Goal: Information Seeking & Learning: Learn about a topic

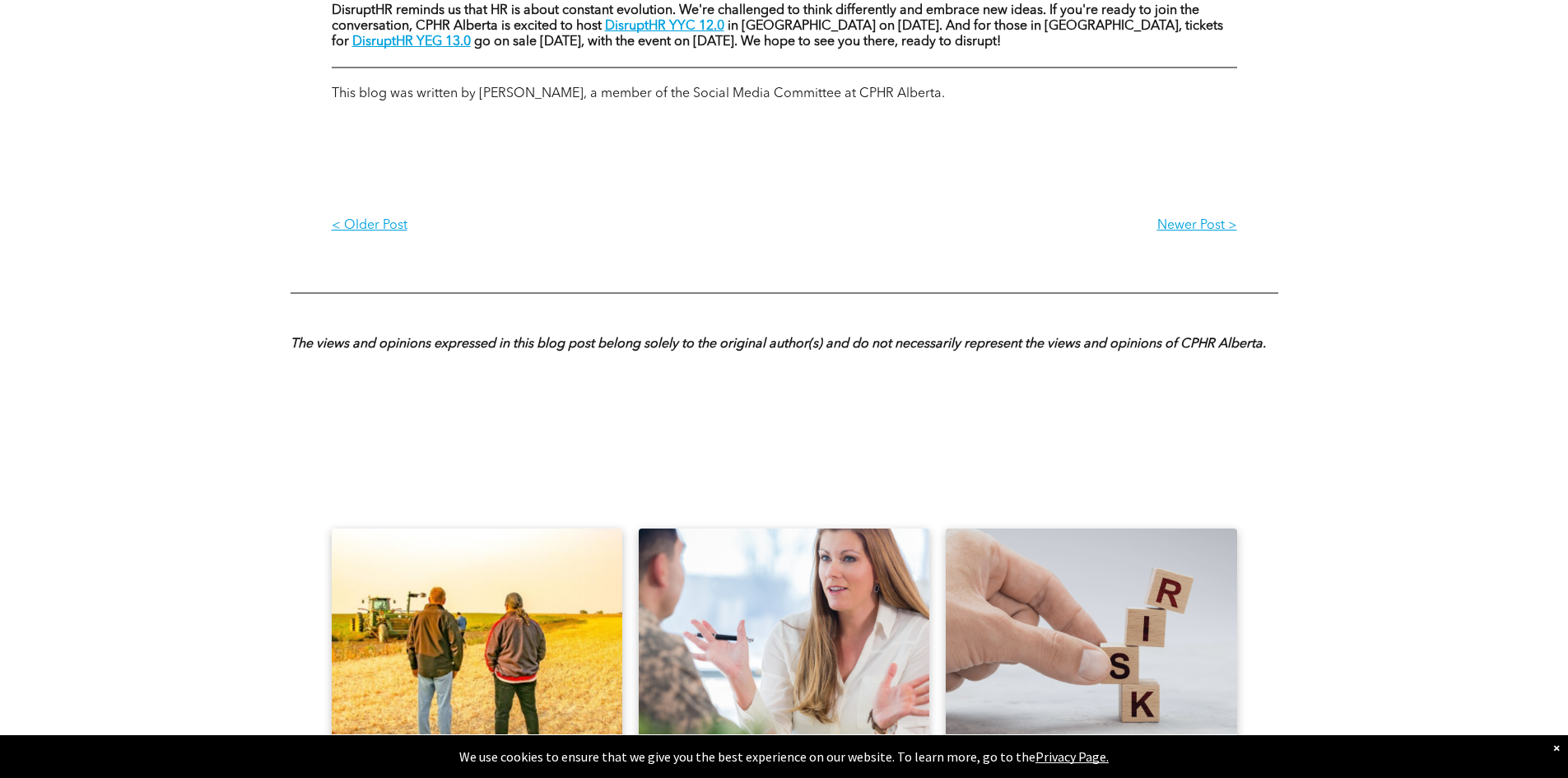
scroll to position [1400, 0]
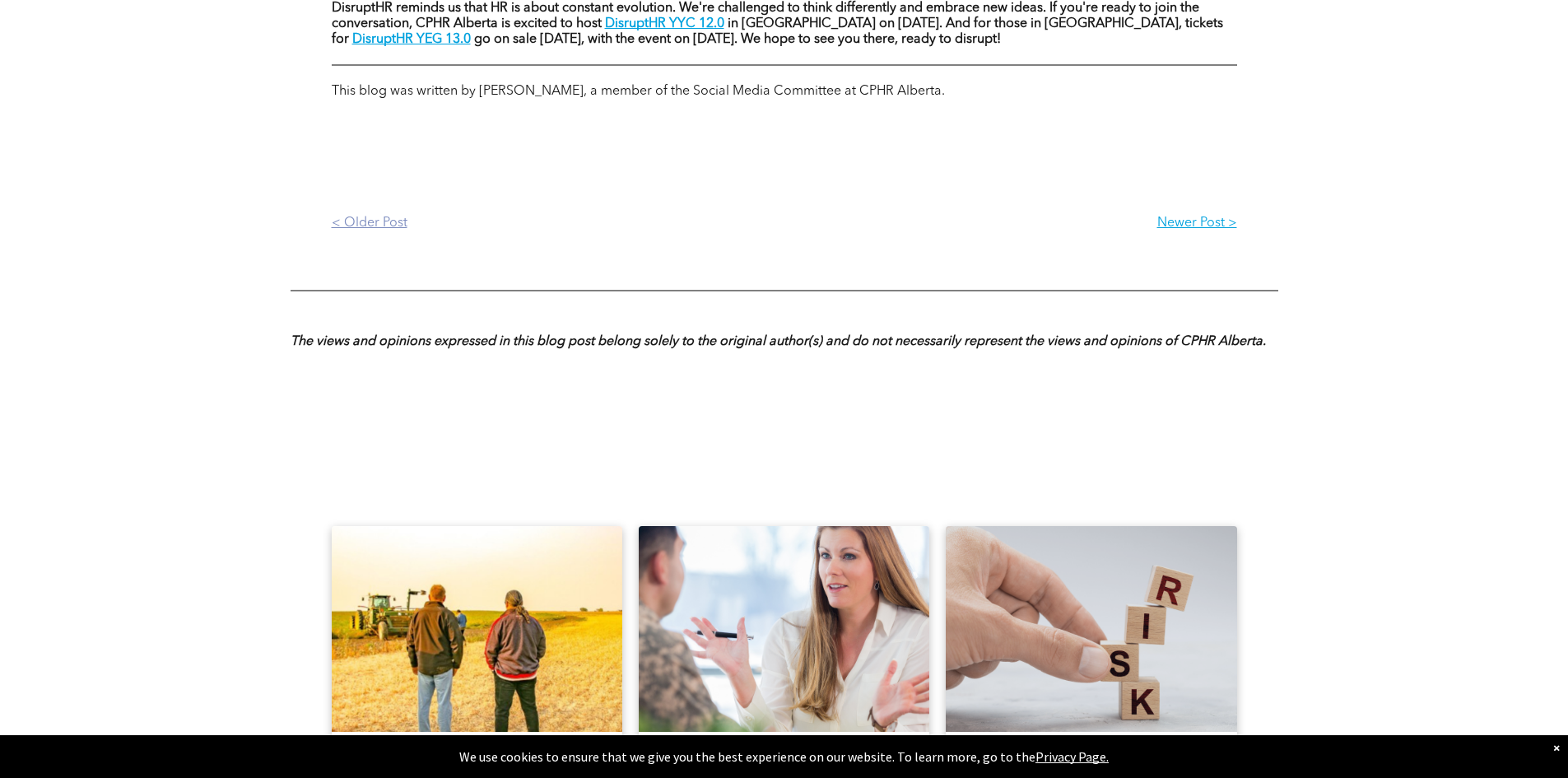
click at [352, 221] on p "< Older Post" at bounding box center [558, 223] width 453 height 15
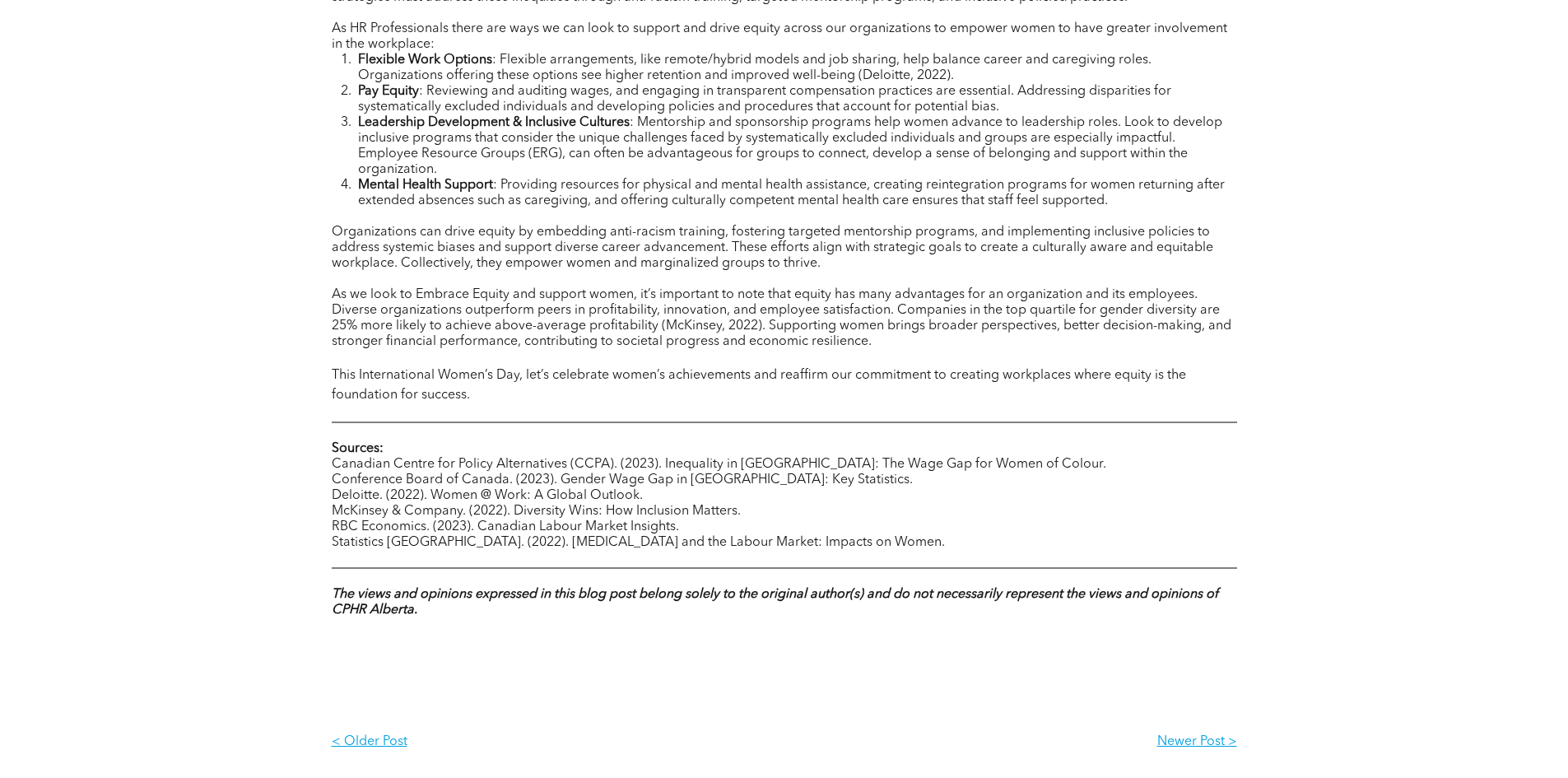
scroll to position [1400, 0]
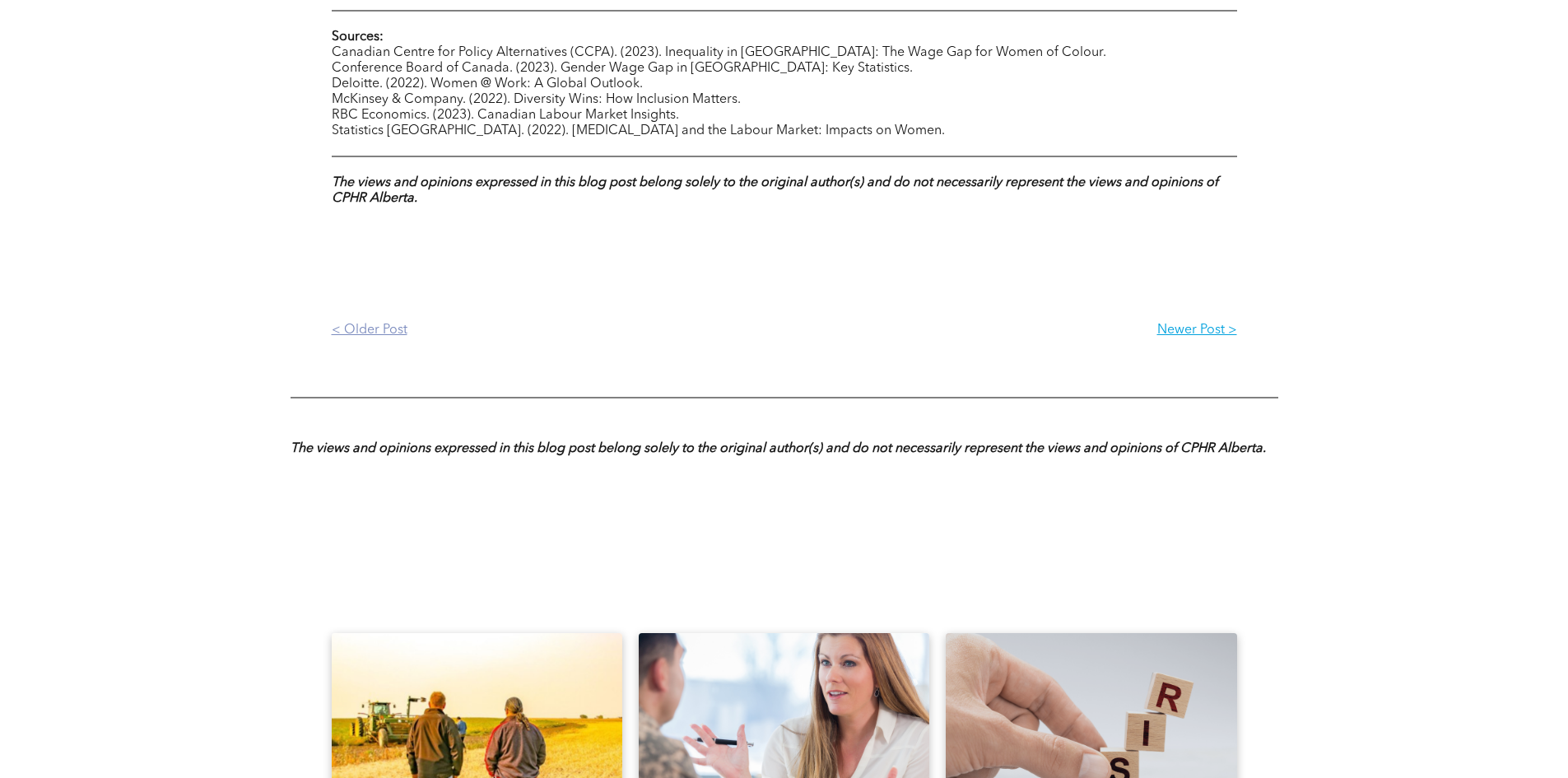
click at [398, 323] on p "< Older Post" at bounding box center [558, 330] width 453 height 15
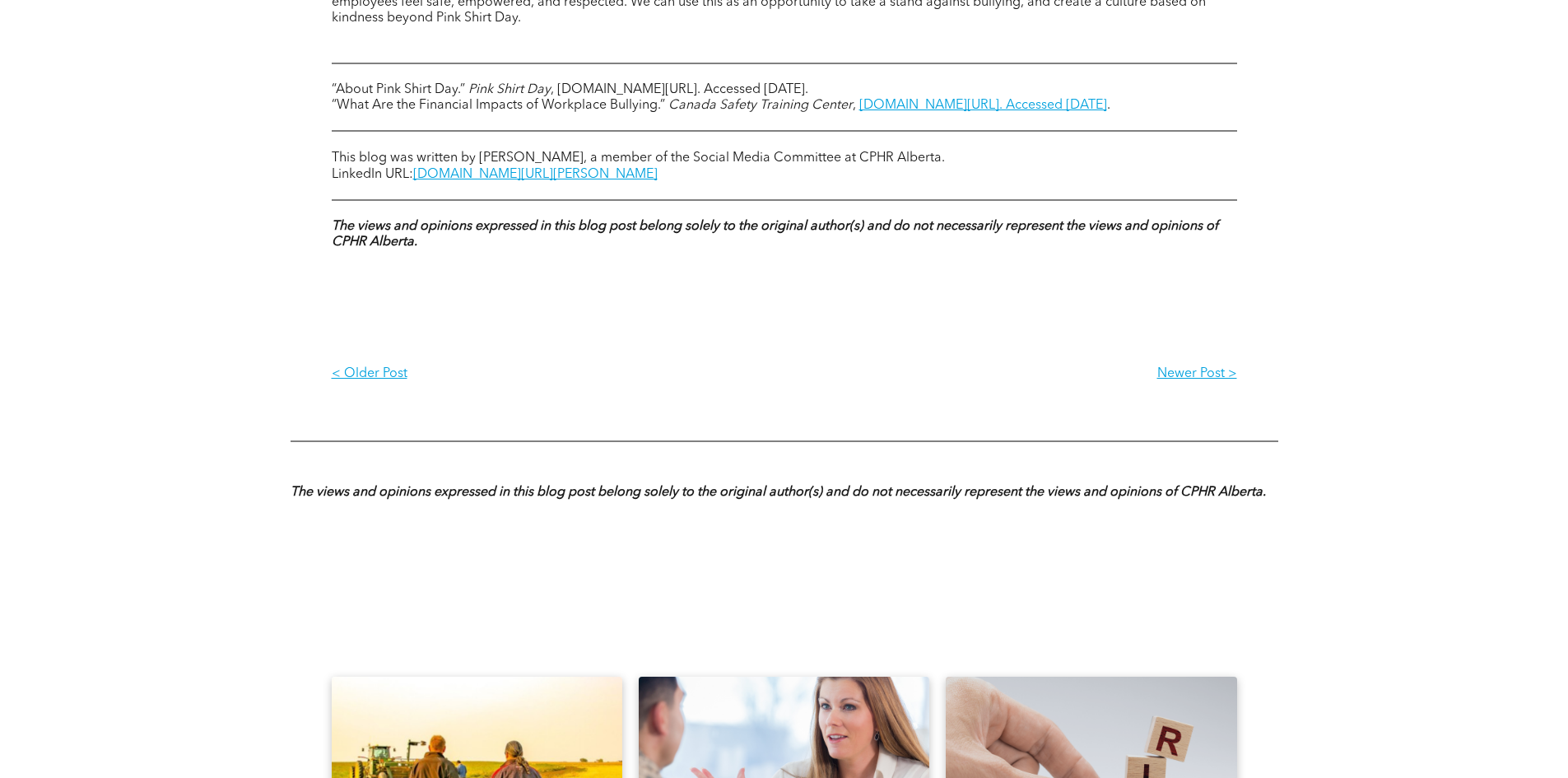
scroll to position [1482, 0]
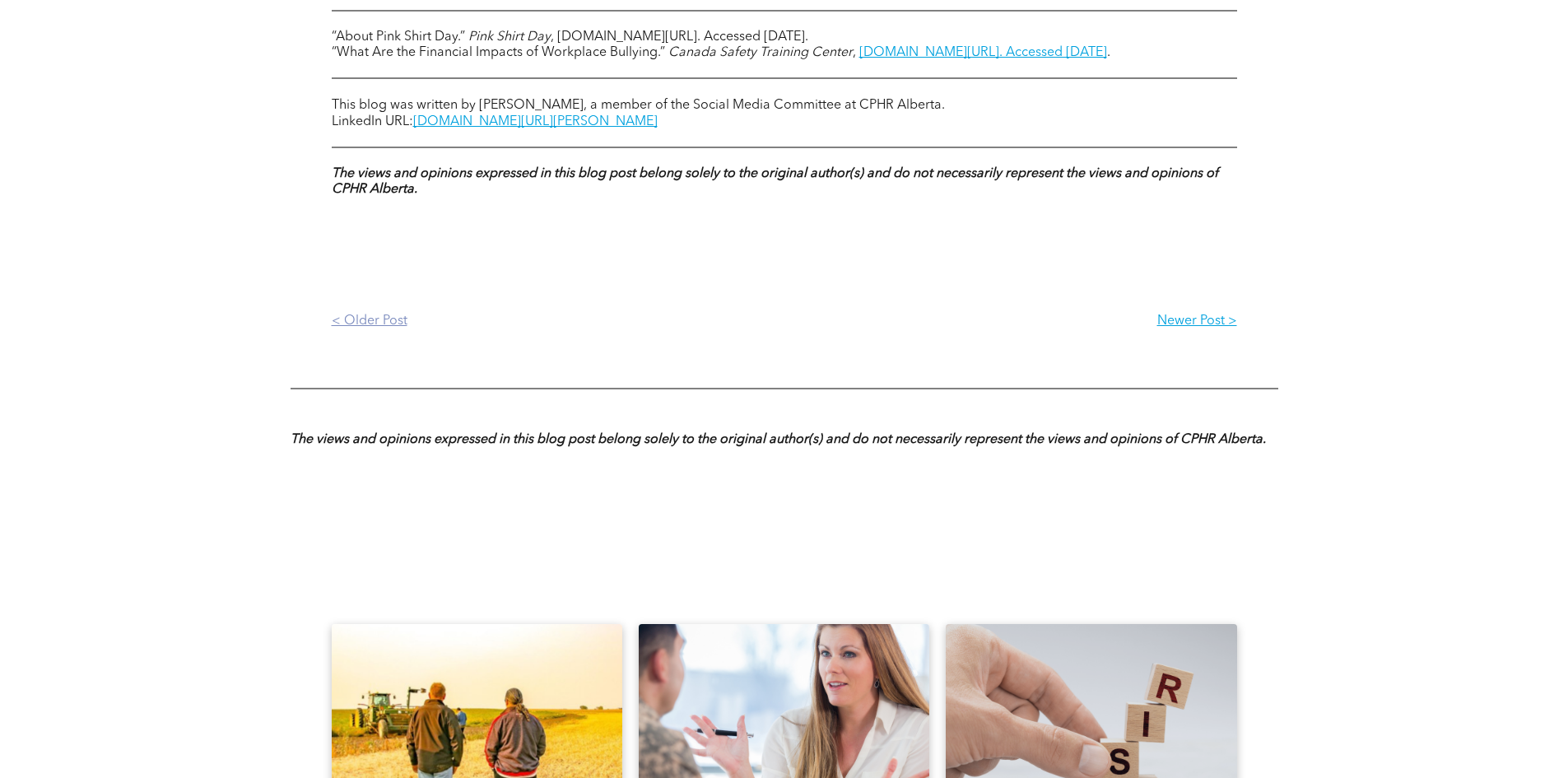
click at [374, 329] on p "< Older Post" at bounding box center [558, 321] width 453 height 15
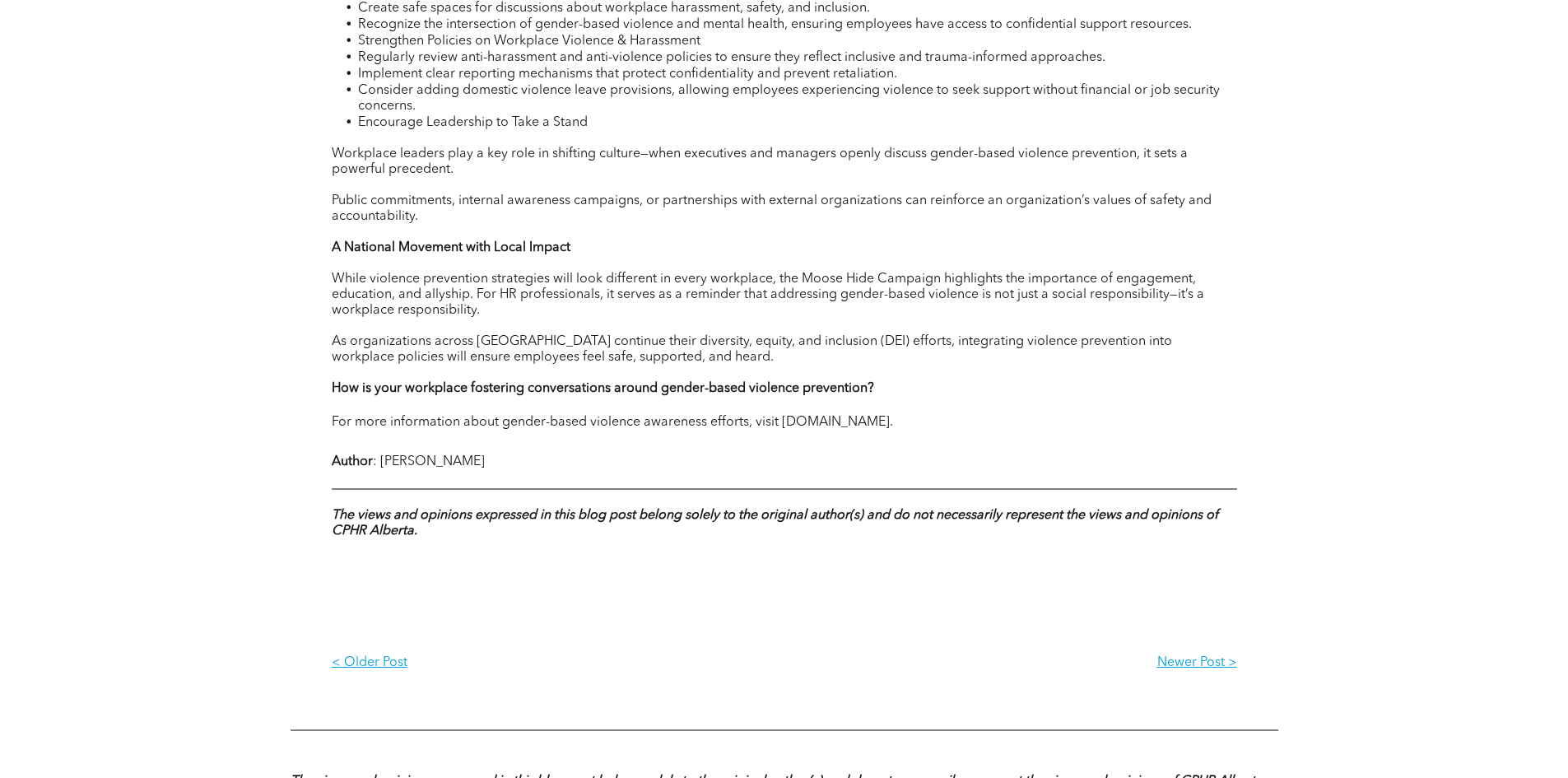
scroll to position [1729, 0]
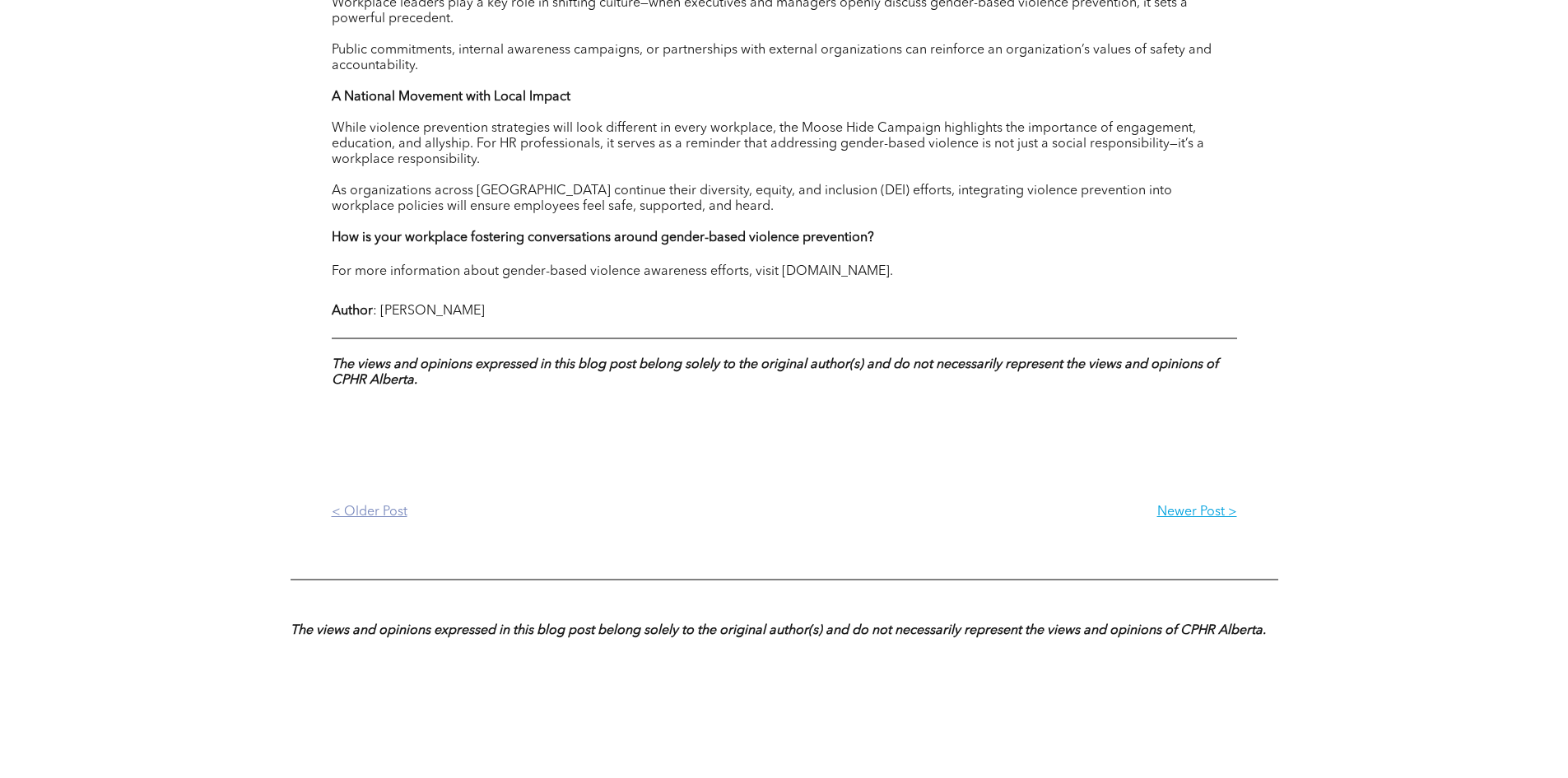
click at [374, 507] on p "< Older Post" at bounding box center [558, 512] width 453 height 15
